Goal: Information Seeking & Learning: Check status

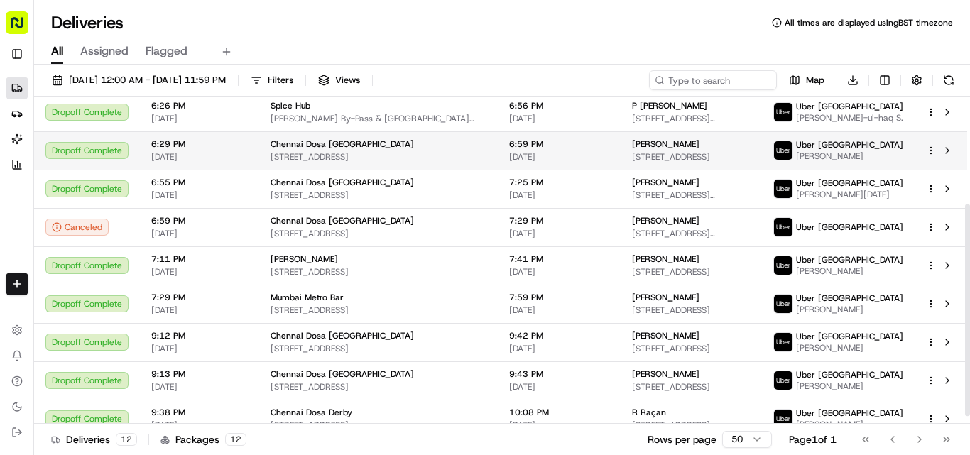
scroll to position [177, 0]
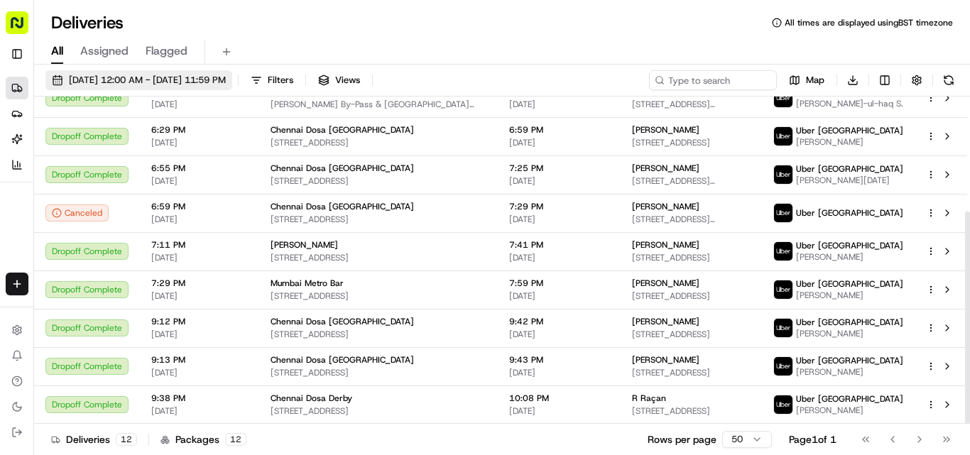
click at [148, 87] on button "[DATE] 12:00 AM - [DATE] 11:59 PM" at bounding box center [138, 80] width 187 height 20
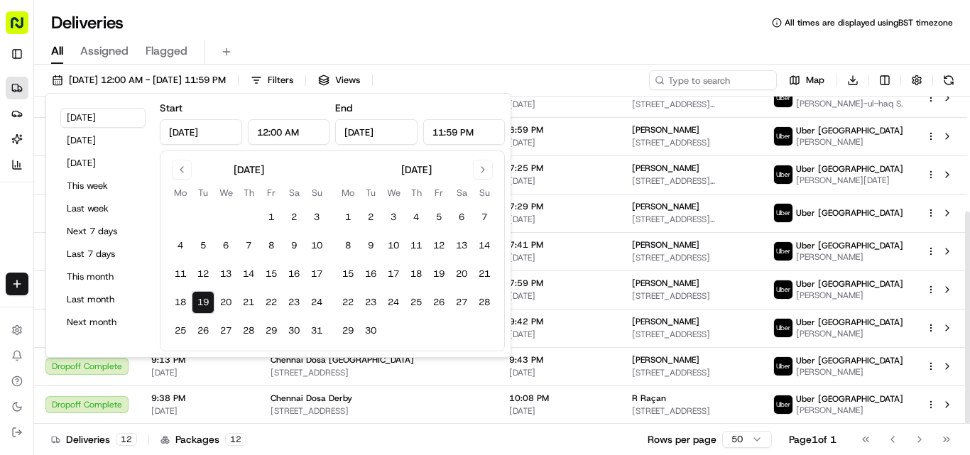
click at [483, 58] on div "All Assigned Flagged" at bounding box center [502, 52] width 936 height 25
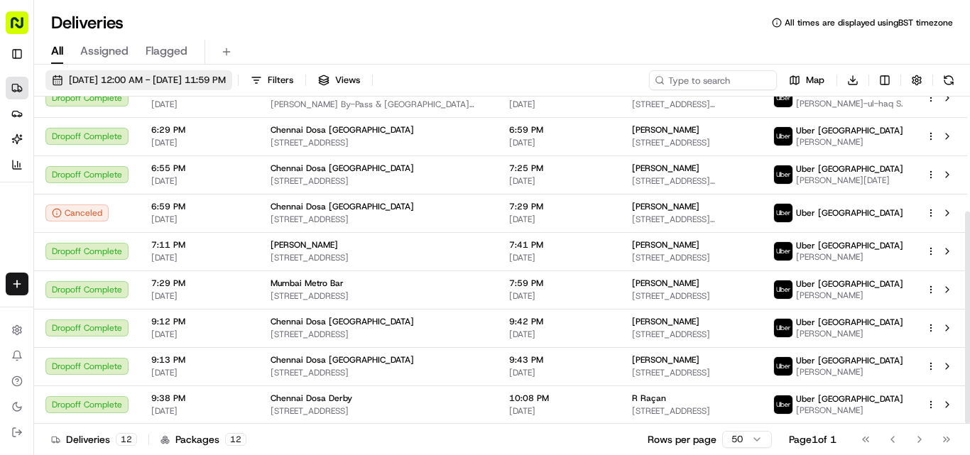
click at [220, 85] on span "[DATE] 12:00 AM - [DATE] 11:59 PM" at bounding box center [147, 80] width 157 height 13
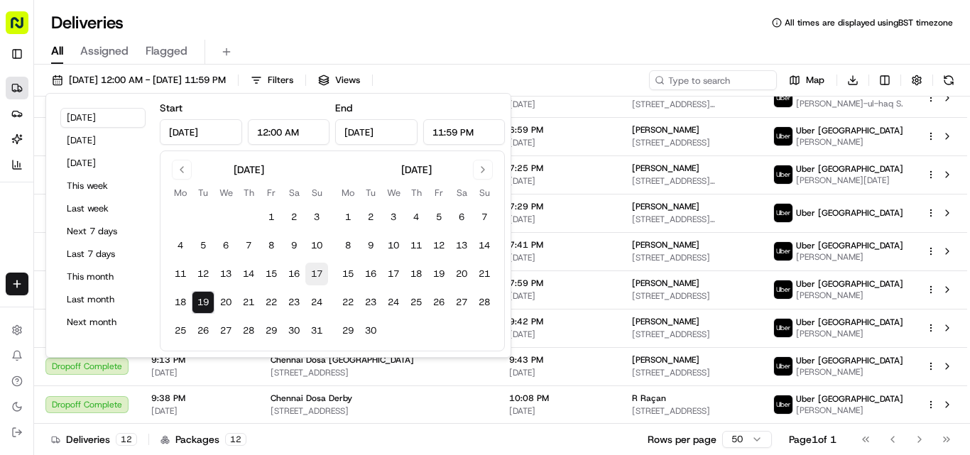
click at [312, 278] on button "17" at bounding box center [316, 274] width 23 height 23
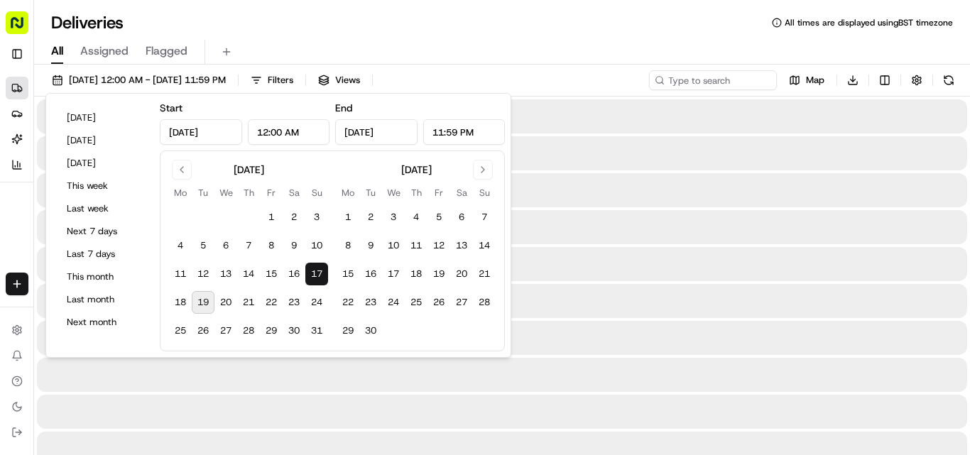
type input "[DATE]"
click at [483, 85] on input at bounding box center [692, 80] width 170 height 20
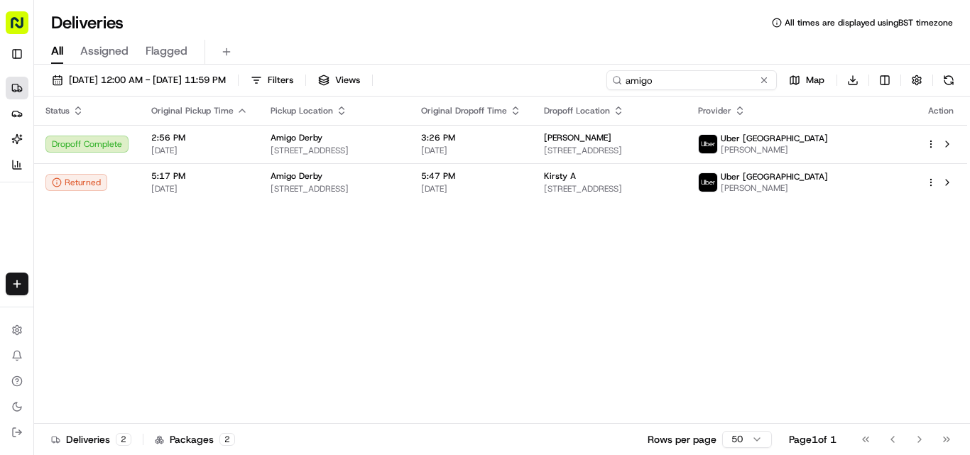
type input "amigo"
click at [232, 73] on button "[DATE] 12:00 AM - [DATE] 11:59 PM" at bounding box center [138, 80] width 187 height 20
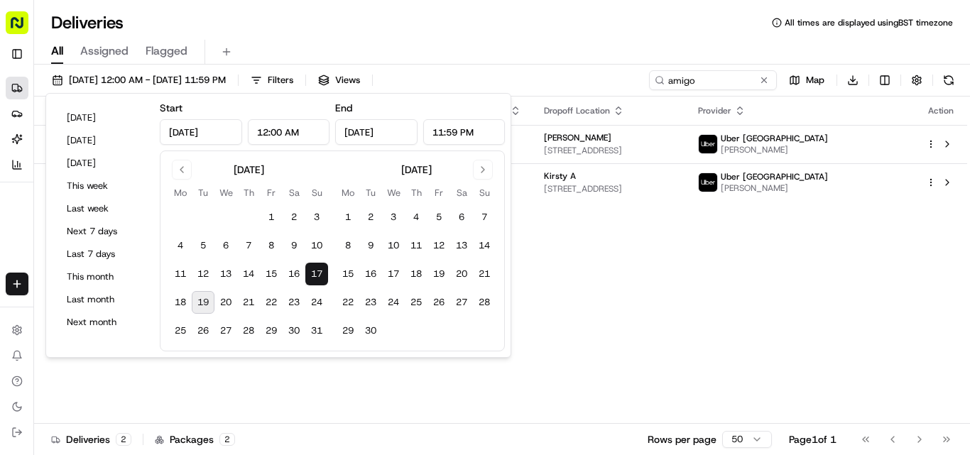
click at [197, 302] on button "19" at bounding box center [203, 302] width 23 height 23
type input "[DATE]"
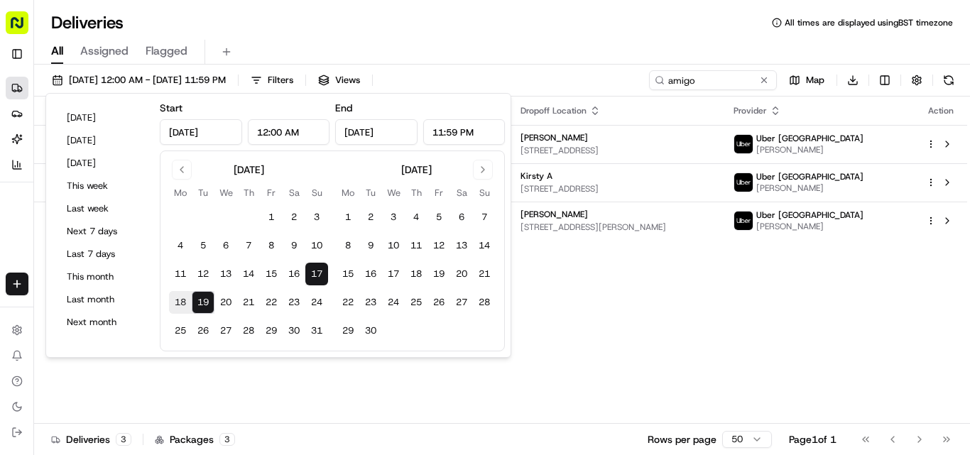
click at [483, 48] on div "All Assigned Flagged" at bounding box center [502, 52] width 936 height 25
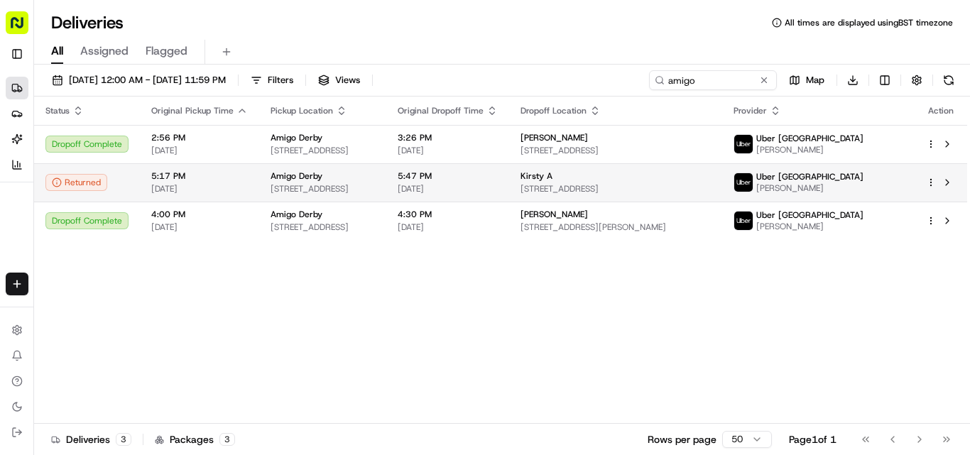
click at [271, 173] on span "Amigo Derby" at bounding box center [297, 175] width 52 height 11
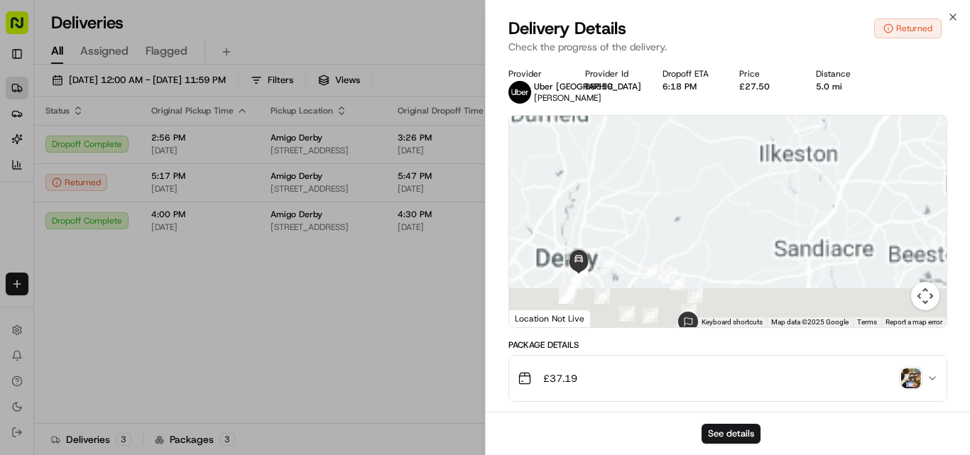
drag, startPoint x: 692, startPoint y: 252, endPoint x: 717, endPoint y: 222, distance: 39.4
click at [483, 222] on div at bounding box center [728, 222] width 438 height 212
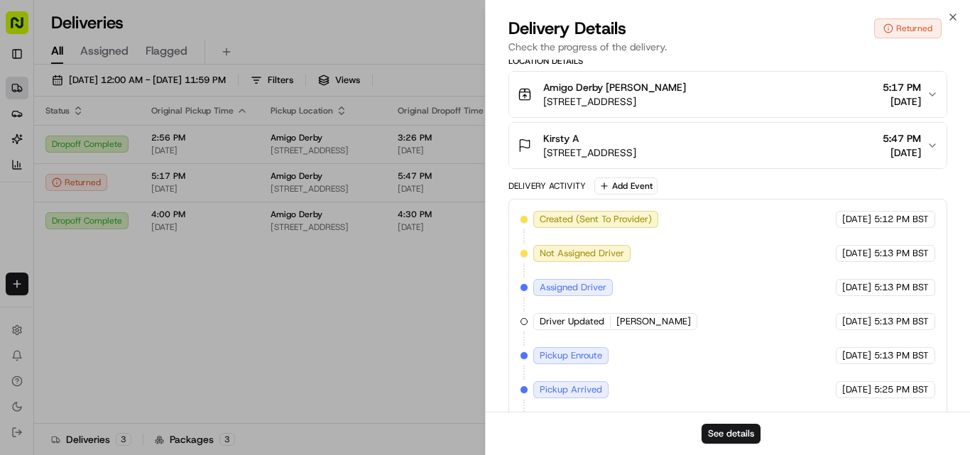
scroll to position [213, 0]
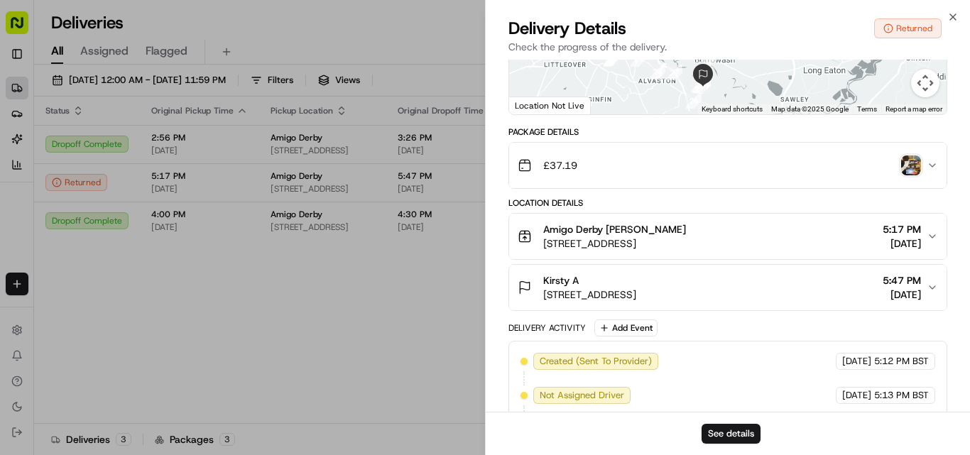
drag, startPoint x: 538, startPoint y: 276, endPoint x: 732, endPoint y: 300, distance: 194.6
click at [483, 300] on div "[STREET_ADDRESS] 5:47 PM [DATE]" at bounding box center [722, 287] width 409 height 28
copy div "[STREET_ADDRESS]"
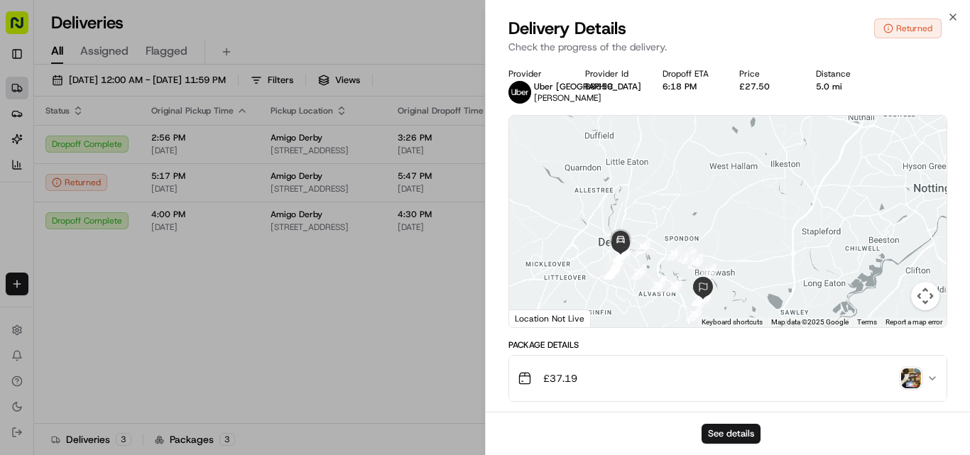
click at [483, 83] on div "£27.50" at bounding box center [766, 86] width 54 height 11
copy div "27.50"
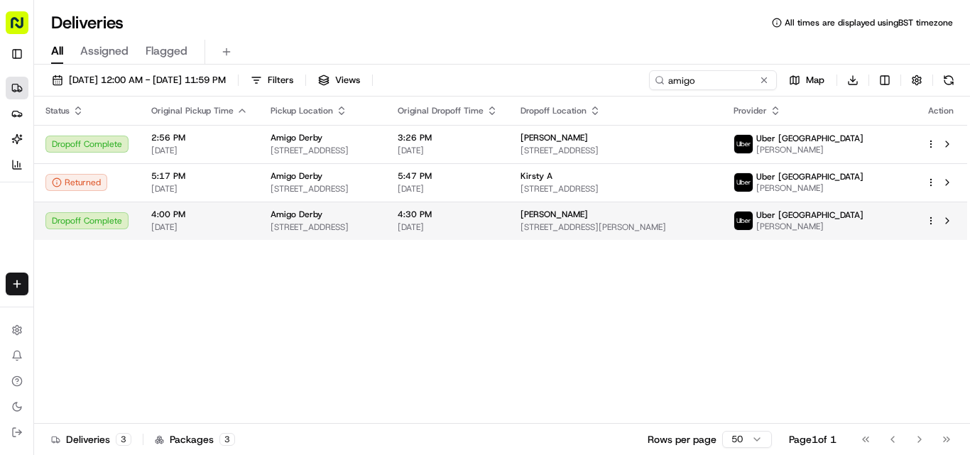
click at [386, 217] on td "Amigo Derby [STREET_ADDRESS]" at bounding box center [322, 221] width 127 height 38
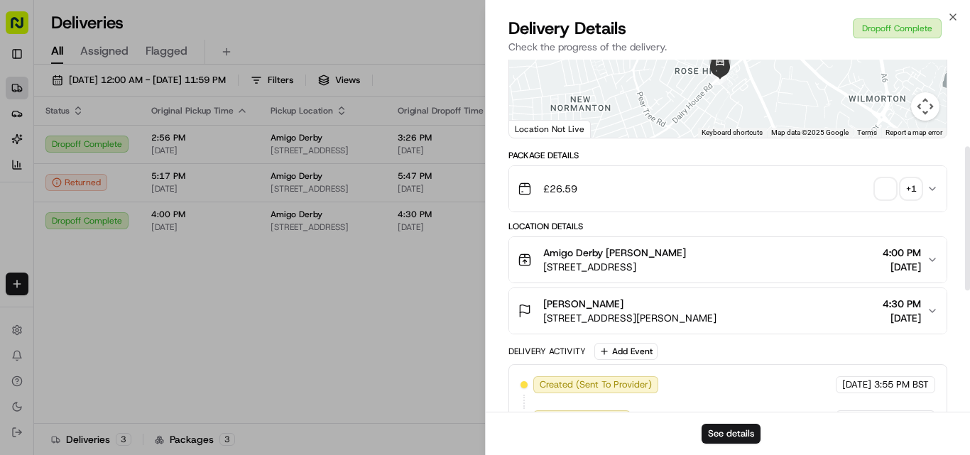
scroll to position [213, 0]
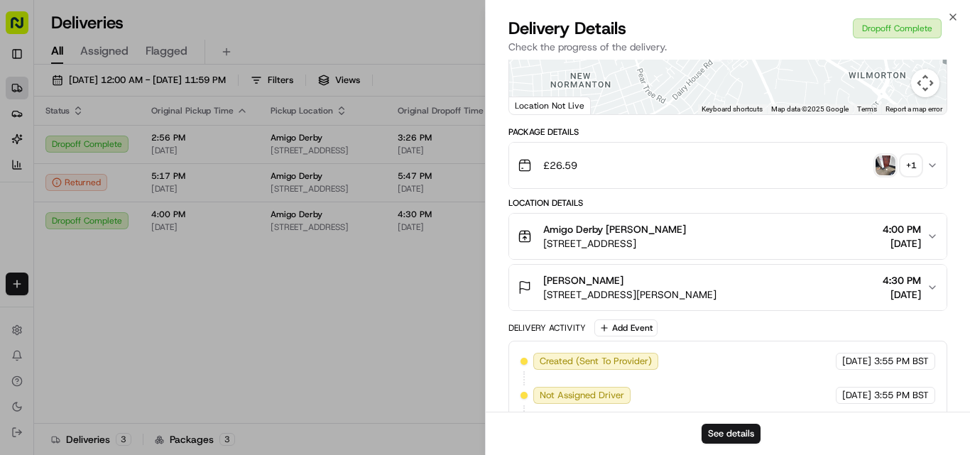
drag, startPoint x: 545, startPoint y: 289, endPoint x: 724, endPoint y: 313, distance: 180.5
click at [483, 302] on div "Shanisse C [STREET_ADDRESS][PERSON_NAME] 4:30 PM [DATE]" at bounding box center [722, 287] width 409 height 28
copy div "Shanisse C [STREET_ADDRESS][PERSON_NAME]"
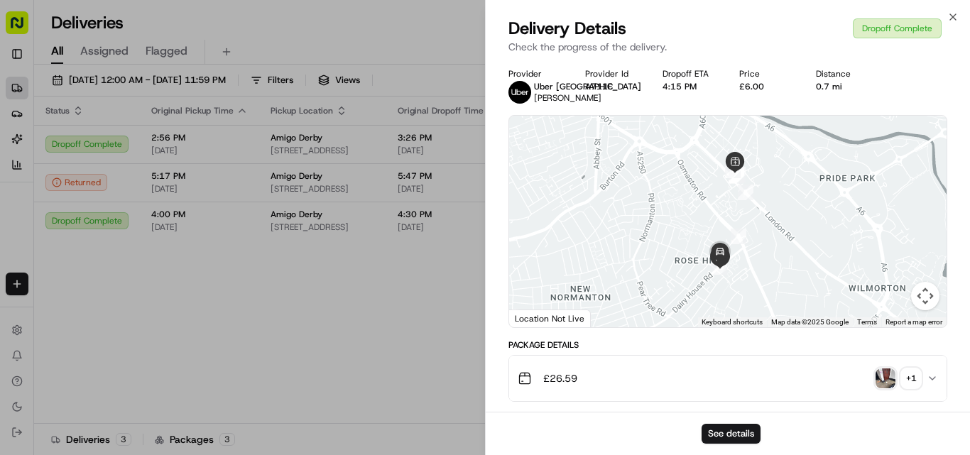
click at [483, 82] on div "£6.00" at bounding box center [766, 86] width 54 height 11
copy div "6.00"
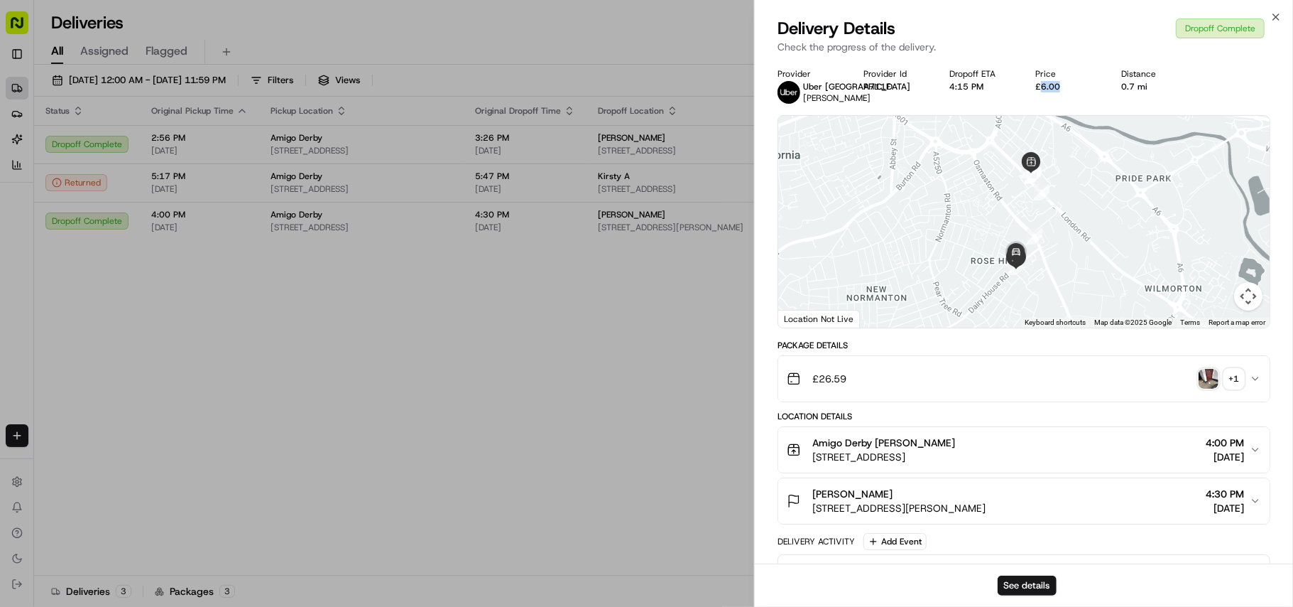
drag, startPoint x: 432, startPoint y: 368, endPoint x: 429, endPoint y: 256, distance: 112.3
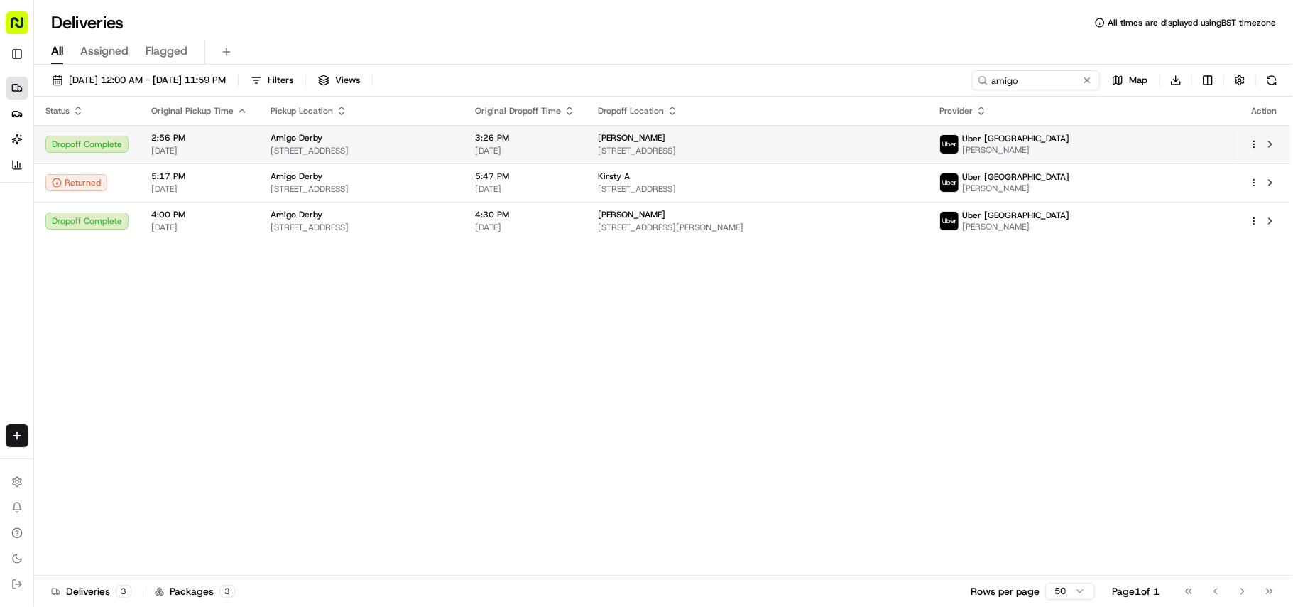
click at [445, 143] on div "Amigo Derby" at bounding box center [362, 137] width 182 height 11
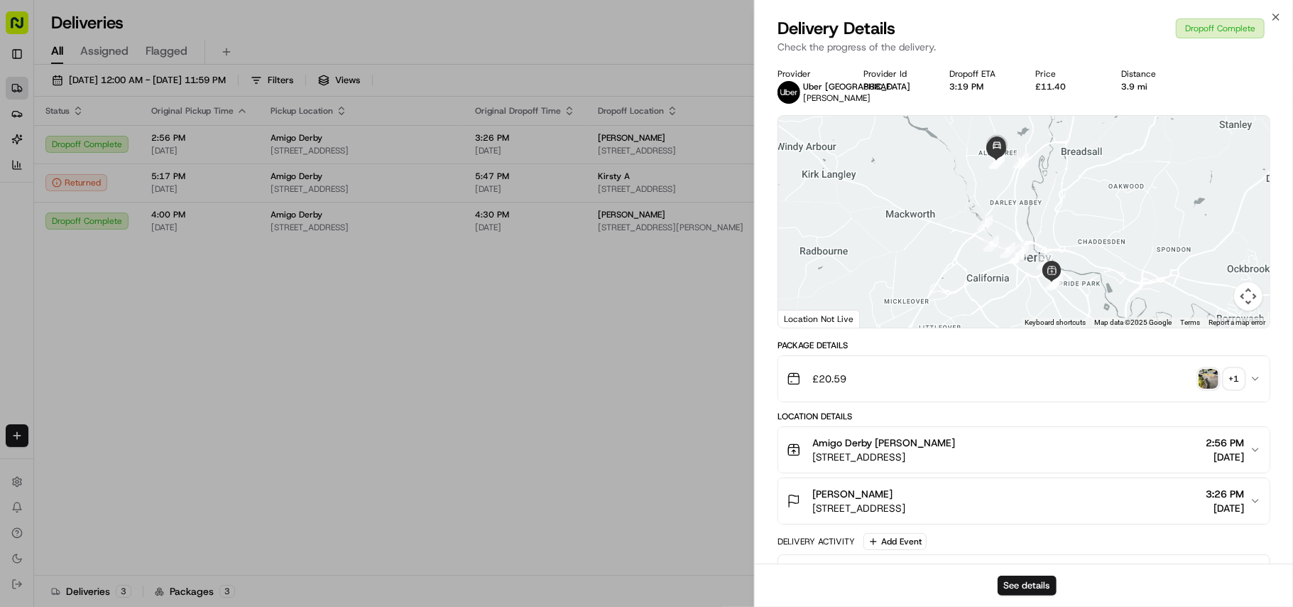
drag, startPoint x: 813, startPoint y: 501, endPoint x: 1045, endPoint y: 521, distance: 233.7
click at [483, 454] on div "[PERSON_NAME] [STREET_ADDRESS] 3:26 PM [DATE]" at bounding box center [1018, 501] width 463 height 28
copy div "[PERSON_NAME] [STREET_ADDRESS]"
click at [483, 83] on div "£11.40" at bounding box center [1067, 86] width 63 height 11
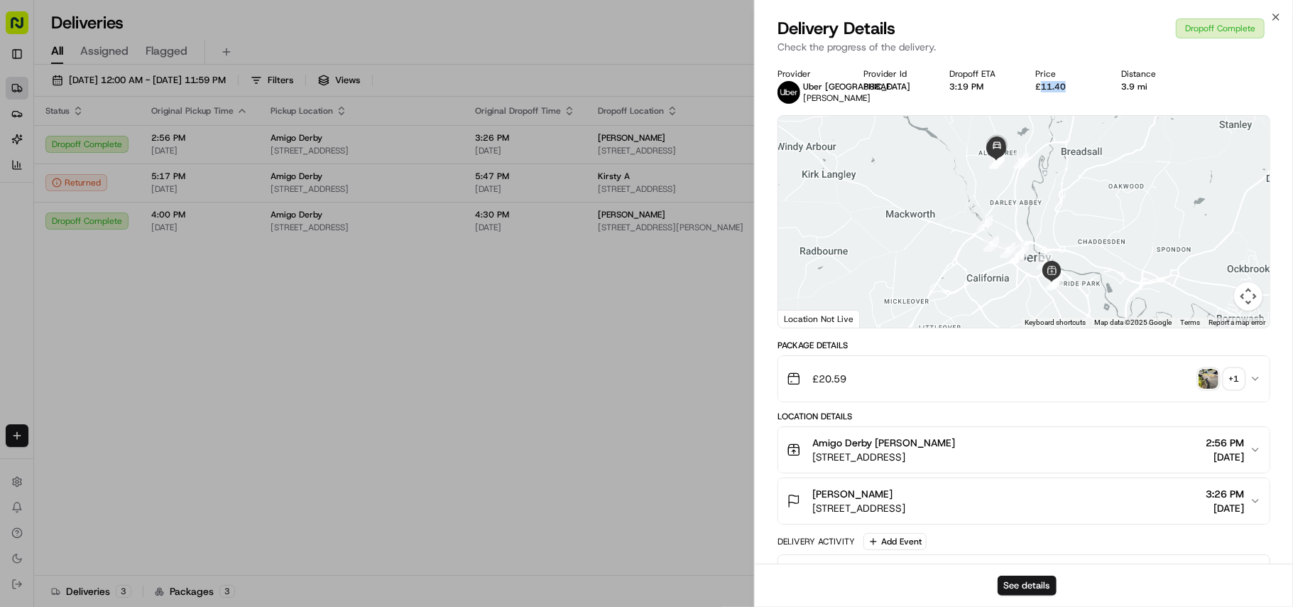
copy div "11.40"
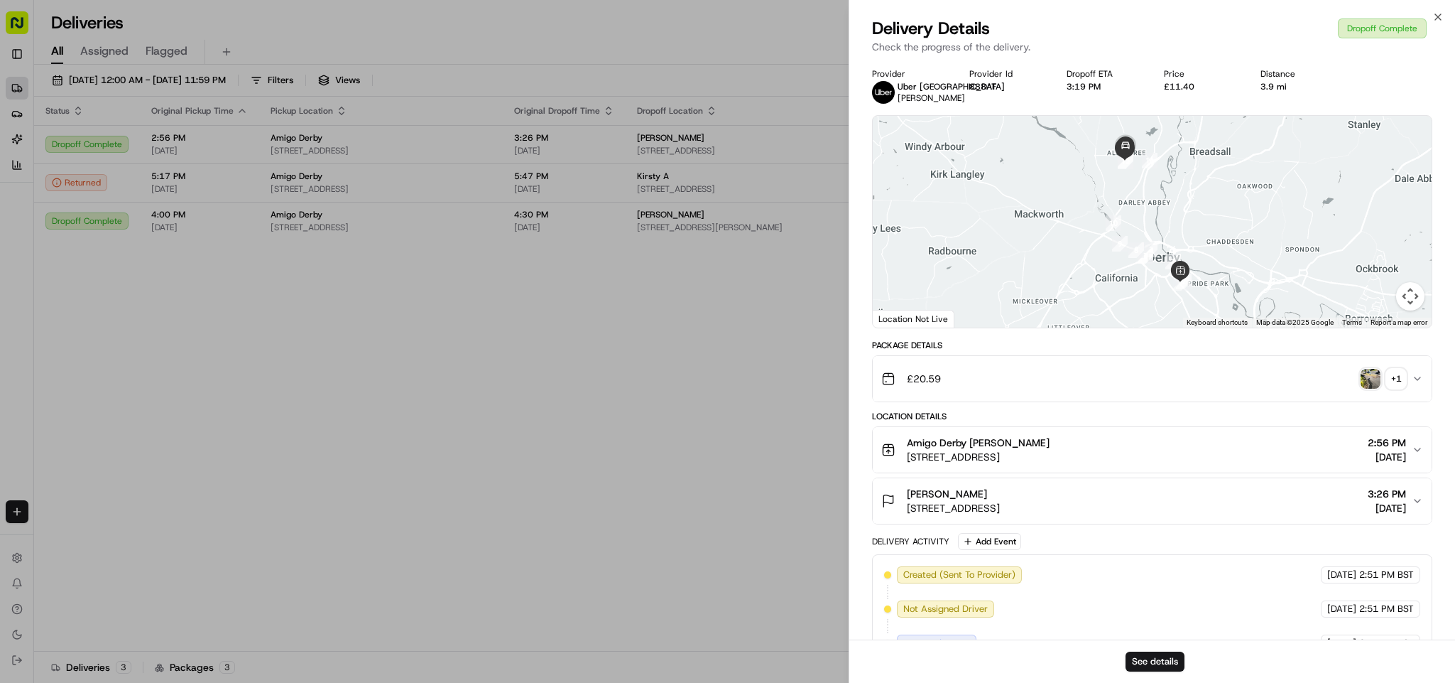
click at [483, 454] on div "Provider Uber UK [PERSON_NAME]. Provider Id 888AF Dropoff ETA 3:19 PM Price £11…" at bounding box center [1152, 485] width 606 height 851
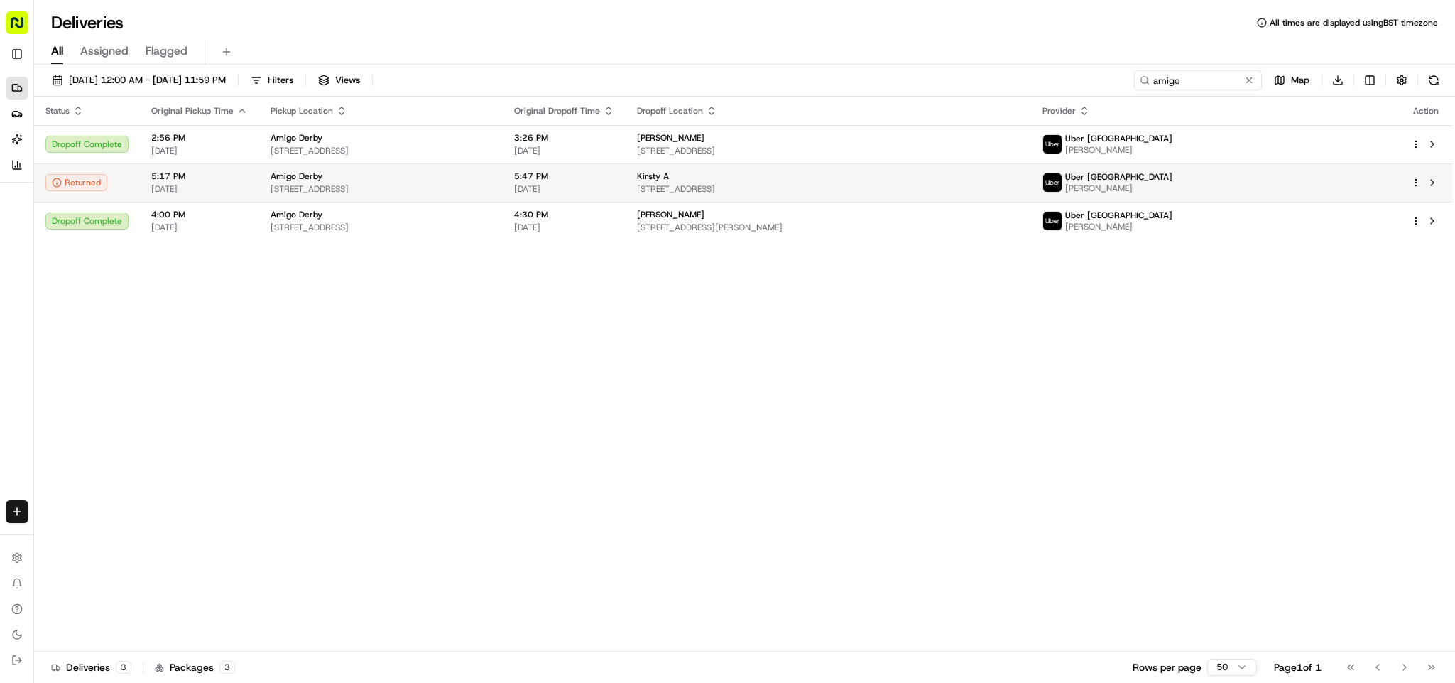
click at [483, 175] on td "[STREET_ADDRESS]" at bounding box center [829, 182] width 406 height 38
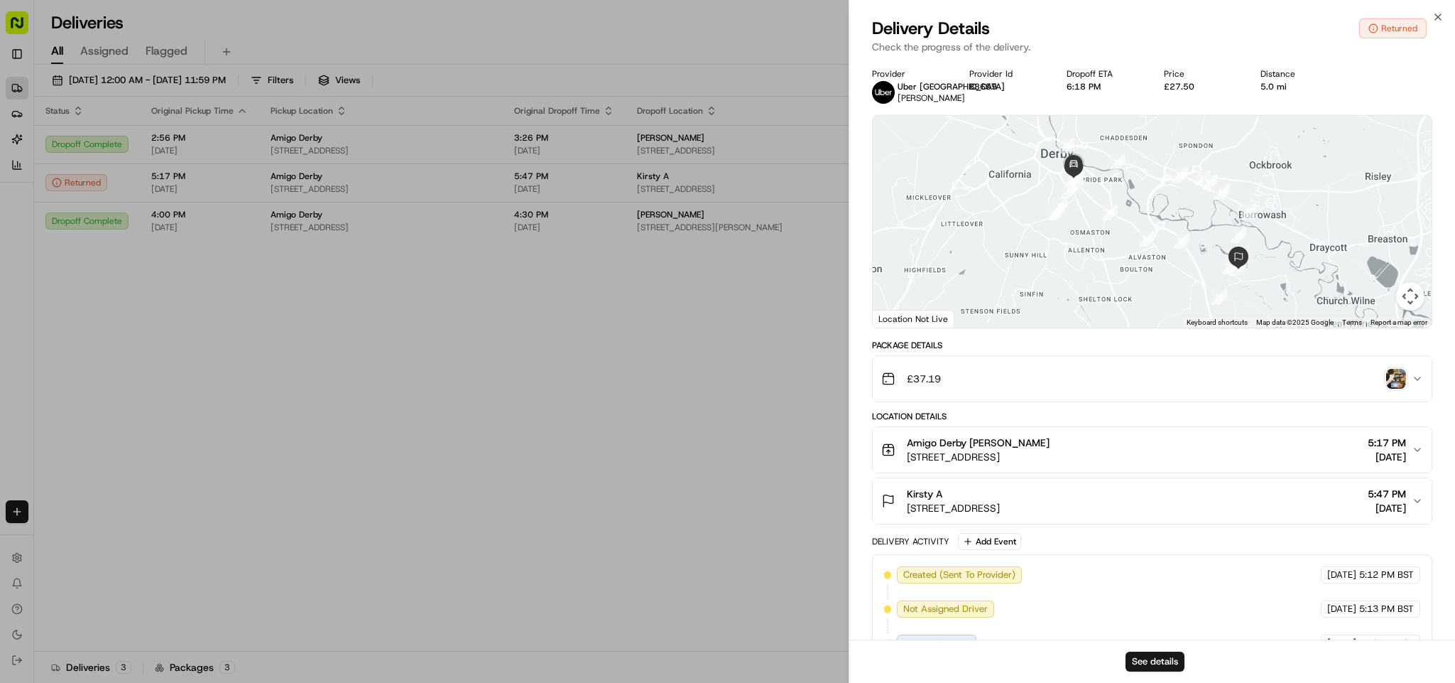
drag, startPoint x: 904, startPoint y: 490, endPoint x: 1113, endPoint y: 516, distance: 210.4
click at [483, 454] on div "[STREET_ADDRESS] 5:47 PM [DATE]" at bounding box center [1146, 501] width 531 height 28
copy div "[STREET_ADDRESS]"
click at [483, 86] on div "£27.50" at bounding box center [1201, 86] width 75 height 11
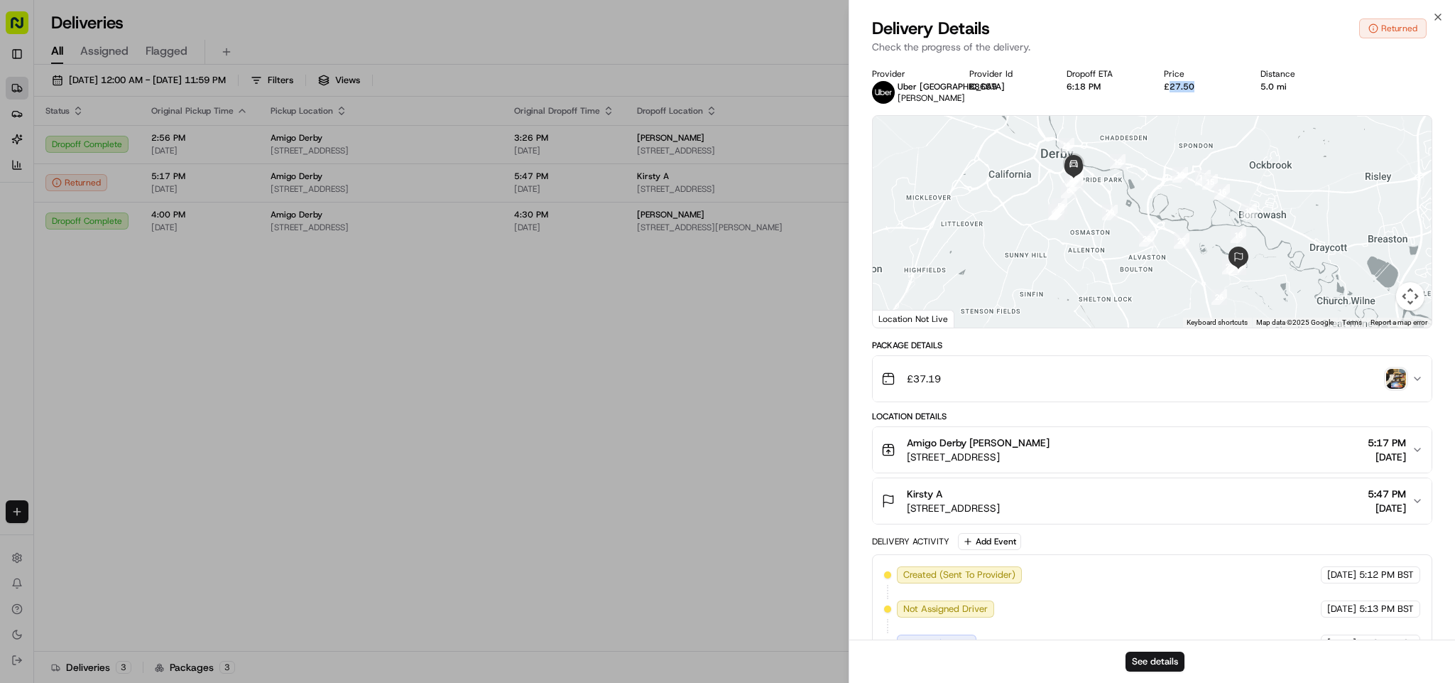
copy div "27.50"
click at [483, 454] on div "Provider Uber UK [PERSON_NAME] Provider Id B8659 Dropoff ETA 6:18 PM Price £27.…" at bounding box center [1152, 502] width 606 height 885
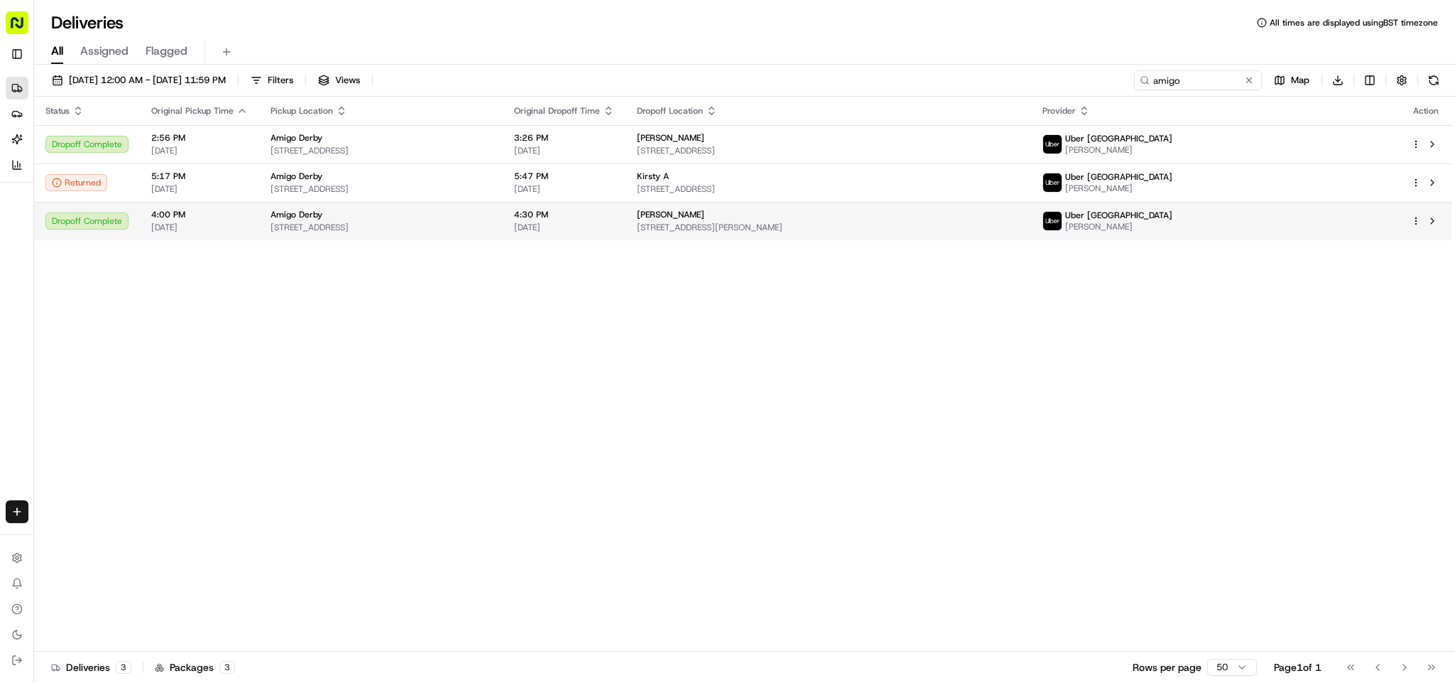
click at [360, 219] on div "Amigo Derby" at bounding box center [381, 214] width 221 height 11
click at [483, 222] on td "Shanisse C [STREET_ADDRESS][PERSON_NAME]" at bounding box center [829, 221] width 406 height 38
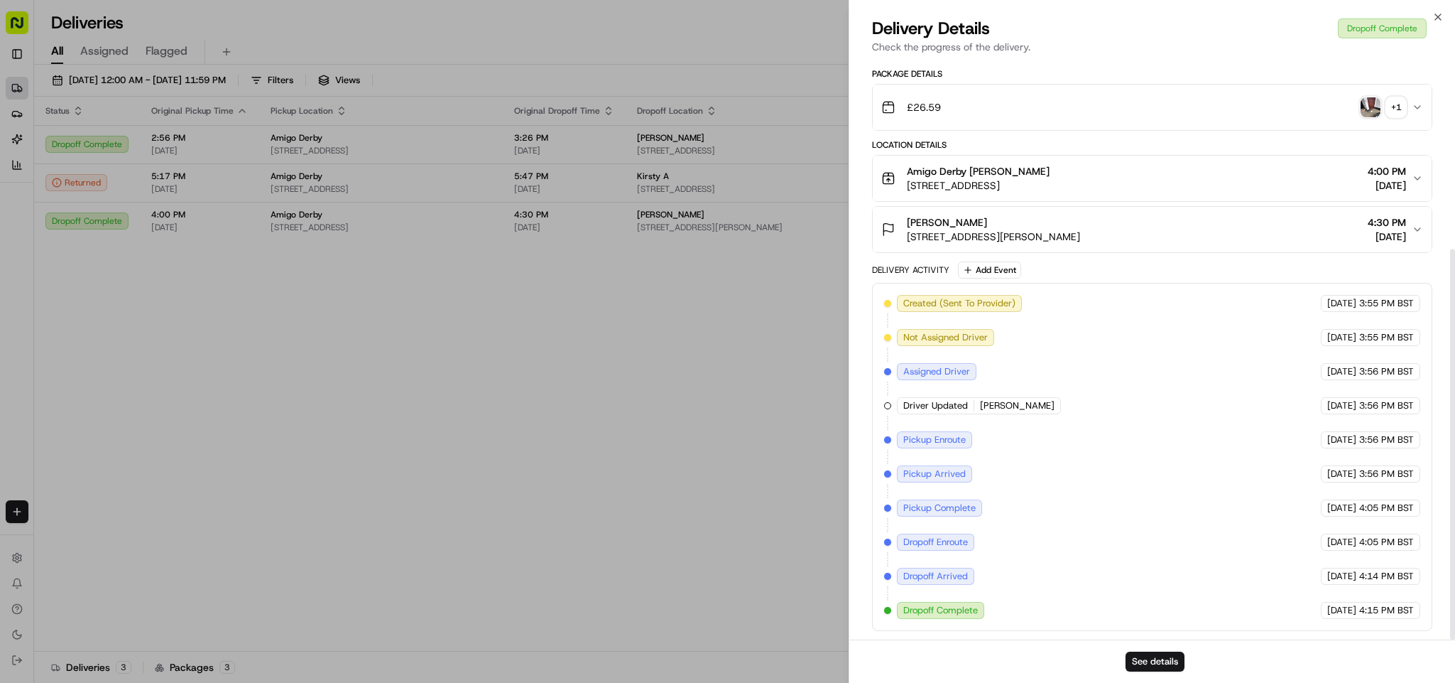
scroll to position [281, 0]
drag, startPoint x: 910, startPoint y: 207, endPoint x: 1097, endPoint y: 230, distance: 188.9
click at [483, 230] on div "Shanisse C [STREET_ADDRESS][PERSON_NAME] 4:30 PM [DATE]" at bounding box center [1146, 229] width 531 height 28
copy div "Shanisse C [STREET_ADDRESS][PERSON_NAME]"
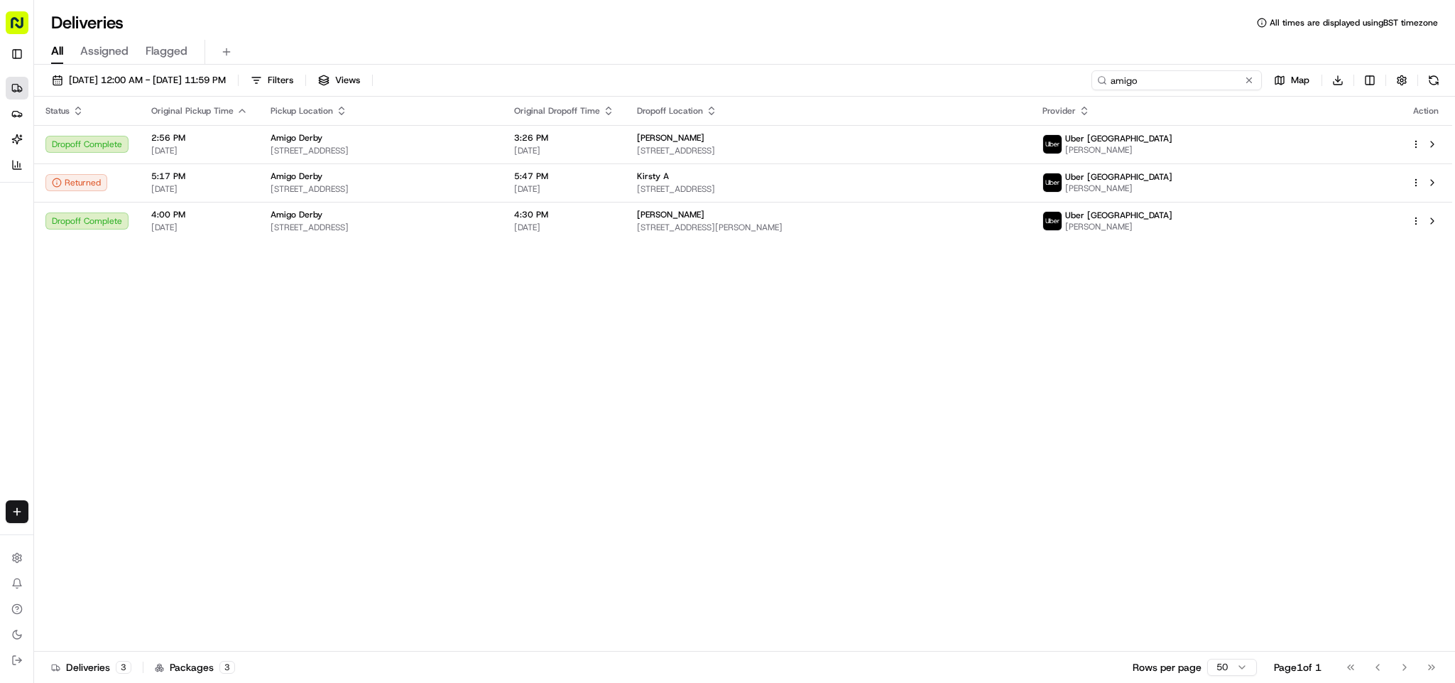
click at [483, 75] on input "amigo" at bounding box center [1177, 80] width 170 height 20
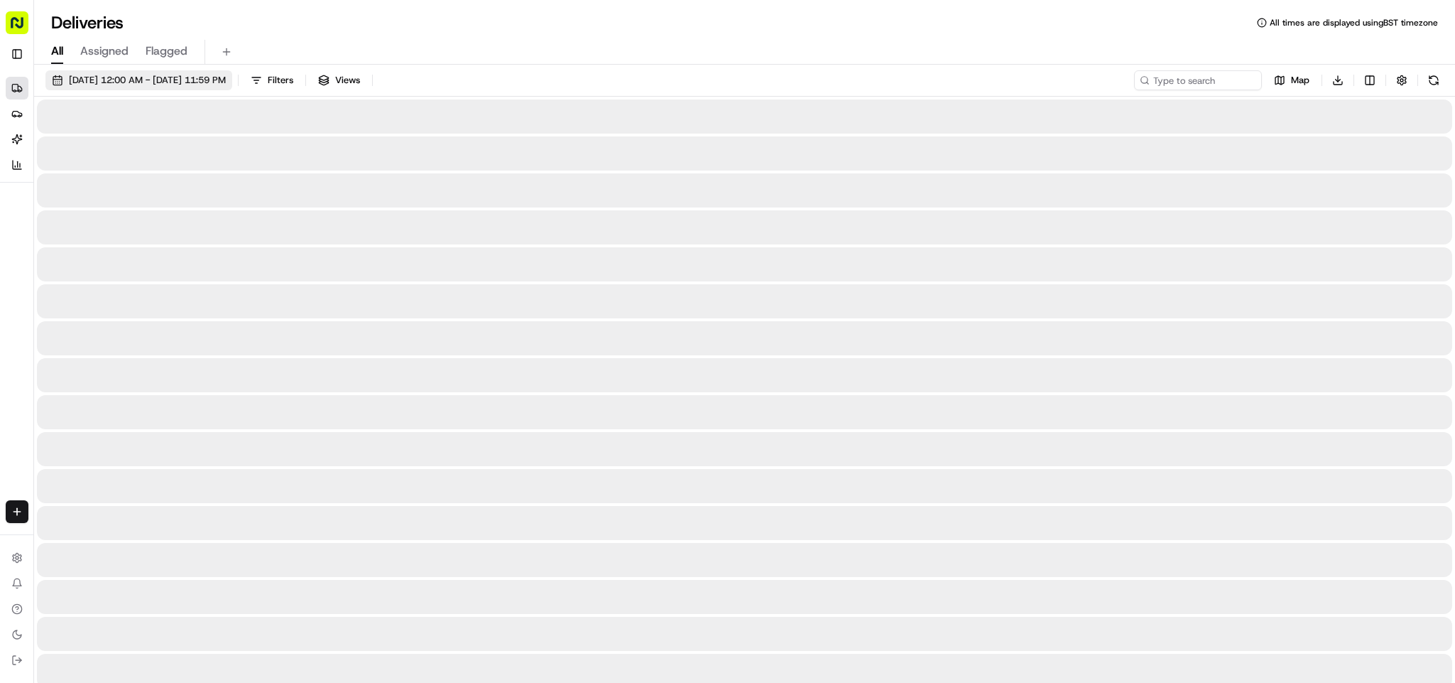
click at [181, 75] on span "[DATE] 12:00 AM - [DATE] 11:59 PM" at bounding box center [147, 80] width 157 height 13
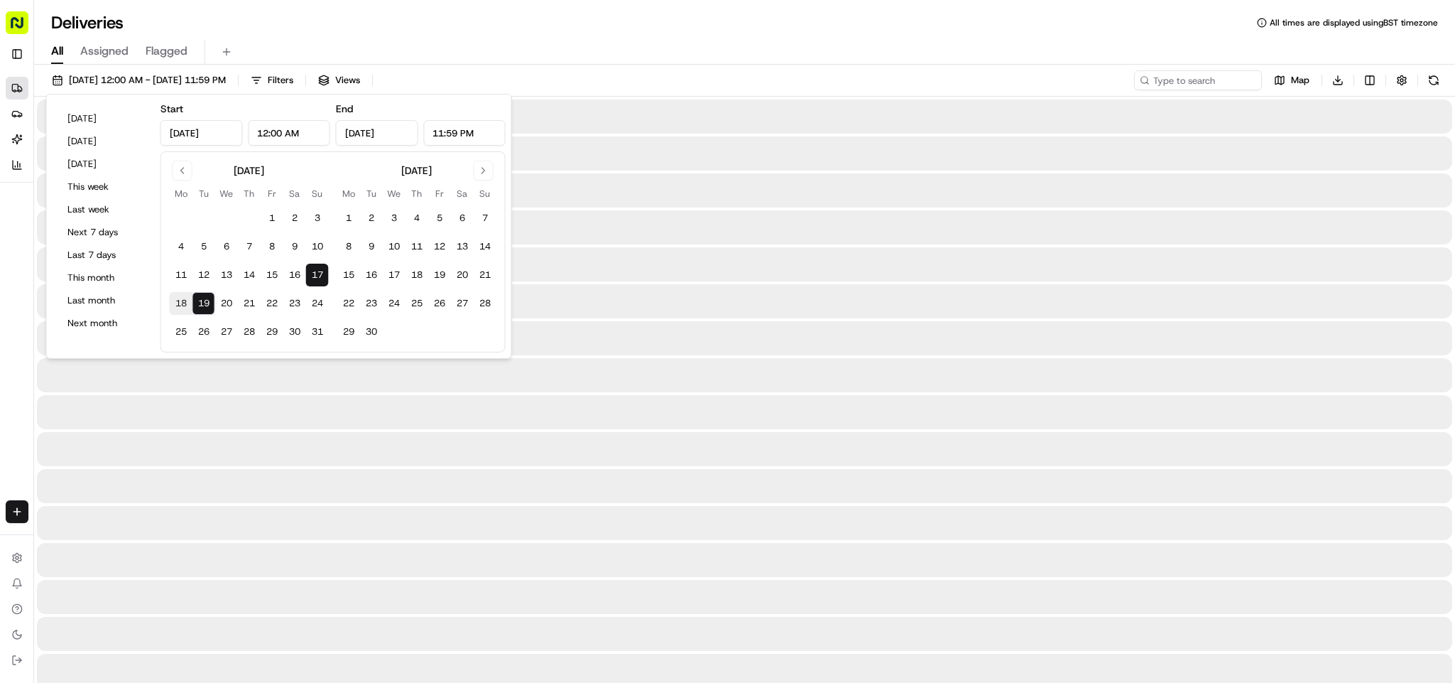
click at [209, 305] on button "19" at bounding box center [203, 303] width 23 height 23
type input "[DATE]"
click at [483, 26] on div "Deliveries All times are displayed using BST timezone" at bounding box center [744, 22] width 1421 height 23
